Goal: Information Seeking & Learning: Learn about a topic

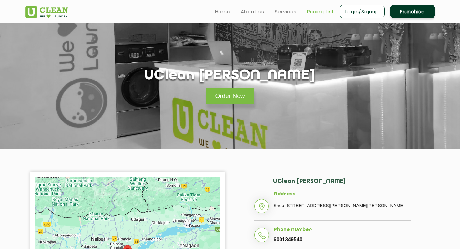
click at [316, 11] on link "Pricing List" at bounding box center [320, 12] width 27 height 8
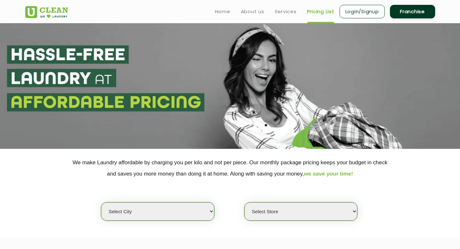
click at [182, 217] on select "Select city [GEOGRAPHIC_DATA] [GEOGRAPHIC_DATA] [GEOGRAPHIC_DATA] [GEOGRAPHIC_D…" at bounding box center [157, 212] width 113 height 18
select select "23"
click at [101, 203] on select "Select city [GEOGRAPHIC_DATA] [GEOGRAPHIC_DATA] [GEOGRAPHIC_DATA] [GEOGRAPHIC_D…" at bounding box center [157, 212] width 113 height 18
click at [304, 211] on select "Select Store UClean [PERSON_NAME] UClean Ghoramara UClean Narengi UClean Ulubar…" at bounding box center [300, 212] width 113 height 18
select select "50"
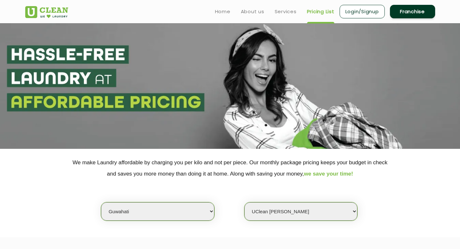
click at [244, 203] on select "Select Store UClean [PERSON_NAME] UClean Ghoramara UClean Narengi UClean Ulubar…" at bounding box center [300, 212] width 113 height 18
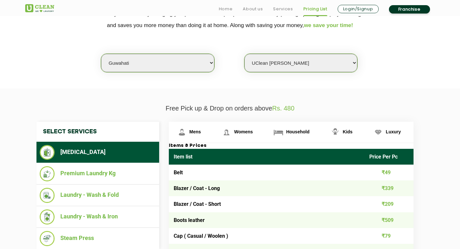
scroll to position [186, 0]
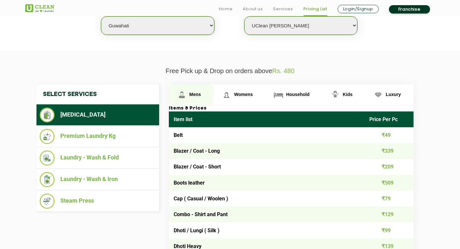
click at [198, 94] on span "Mens" at bounding box center [195, 94] width 12 height 5
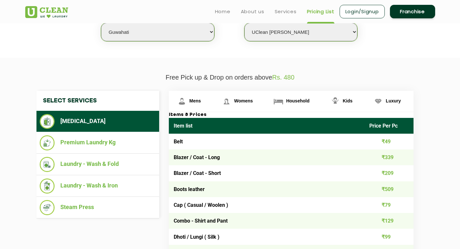
scroll to position [144, 0]
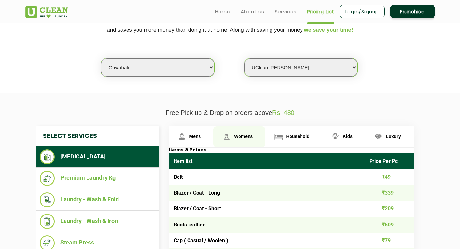
click at [245, 136] on span "Womens" at bounding box center [243, 136] width 19 height 5
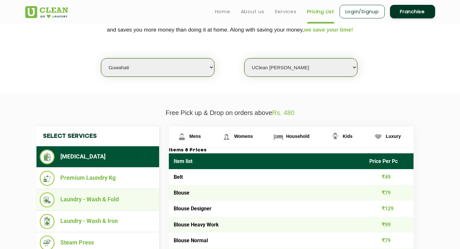
click at [108, 199] on li "Laundry - Wash & Fold" at bounding box center [98, 200] width 116 height 15
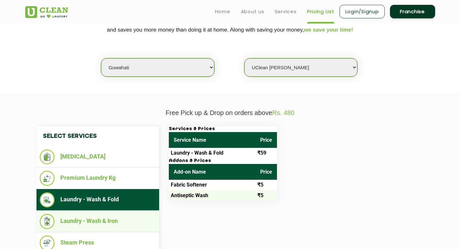
click at [107, 222] on li "Laundry - Wash & Iron" at bounding box center [98, 221] width 116 height 15
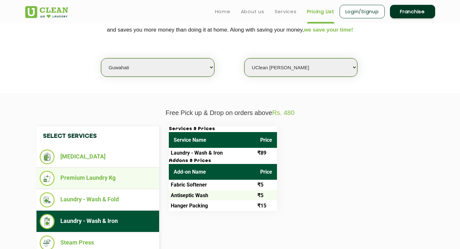
click at [107, 179] on li "Premium Laundry Kg" at bounding box center [98, 178] width 116 height 15
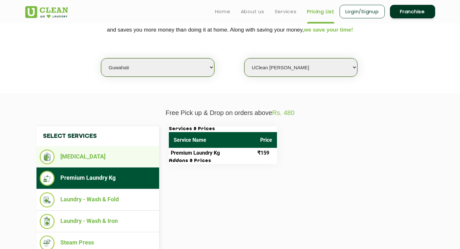
click at [79, 158] on li "[MEDICAL_DATA]" at bounding box center [98, 157] width 116 height 15
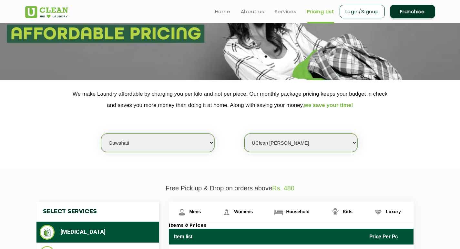
scroll to position [0, 0]
